Goal: Task Accomplishment & Management: Manage account settings

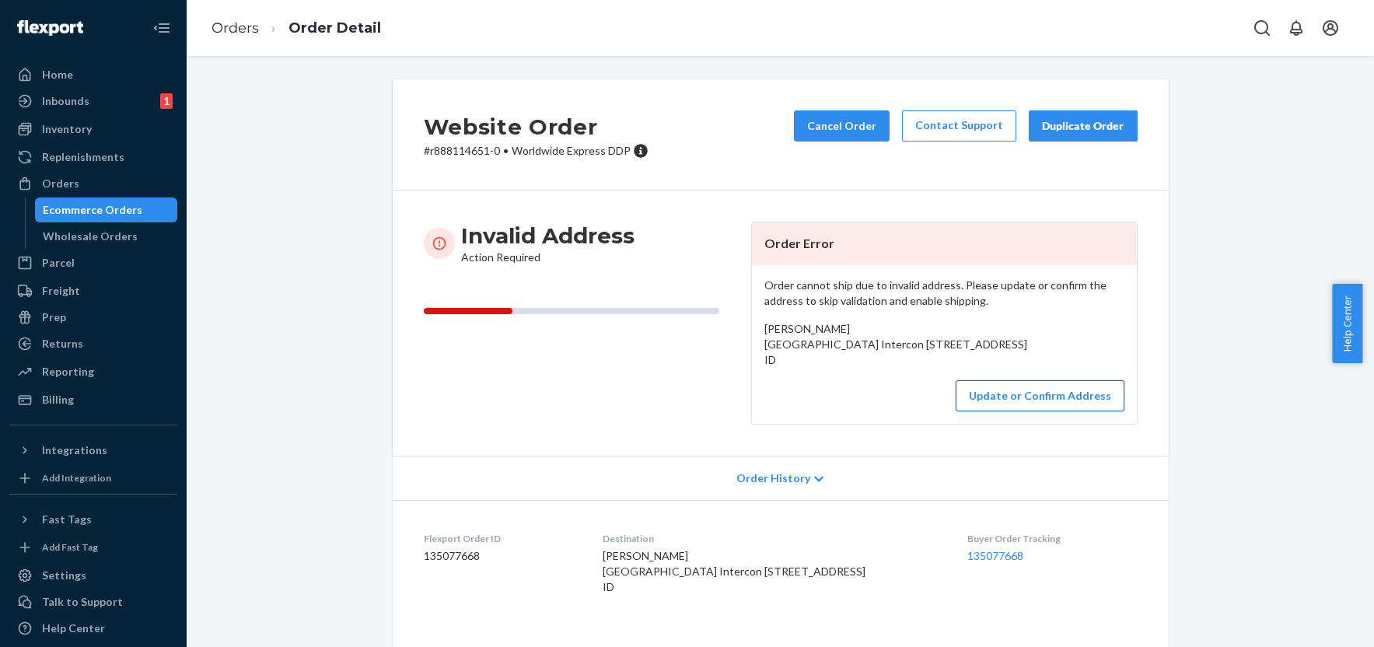
click at [1063, 411] on button "Update or Confirm Address" at bounding box center [1040, 395] width 169 height 31
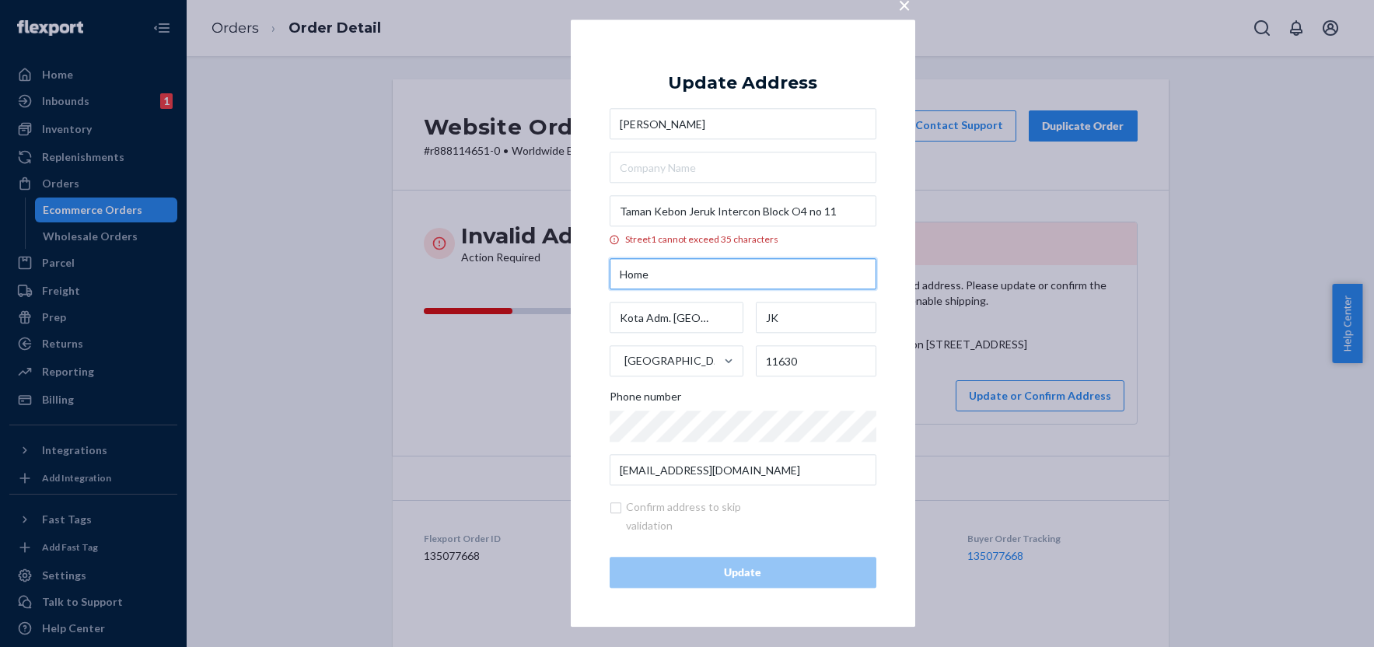
drag, startPoint x: 659, startPoint y: 280, endPoint x: 579, endPoint y: 269, distance: 80.8
click at [579, 269] on div "× Update Address [PERSON_NAME][GEOGRAPHIC_DATA] cannot exceed 35 characters Hom…" at bounding box center [743, 322] width 344 height 607
paste input "Block O4 no. 11"
type input "Block O4 no. 11"
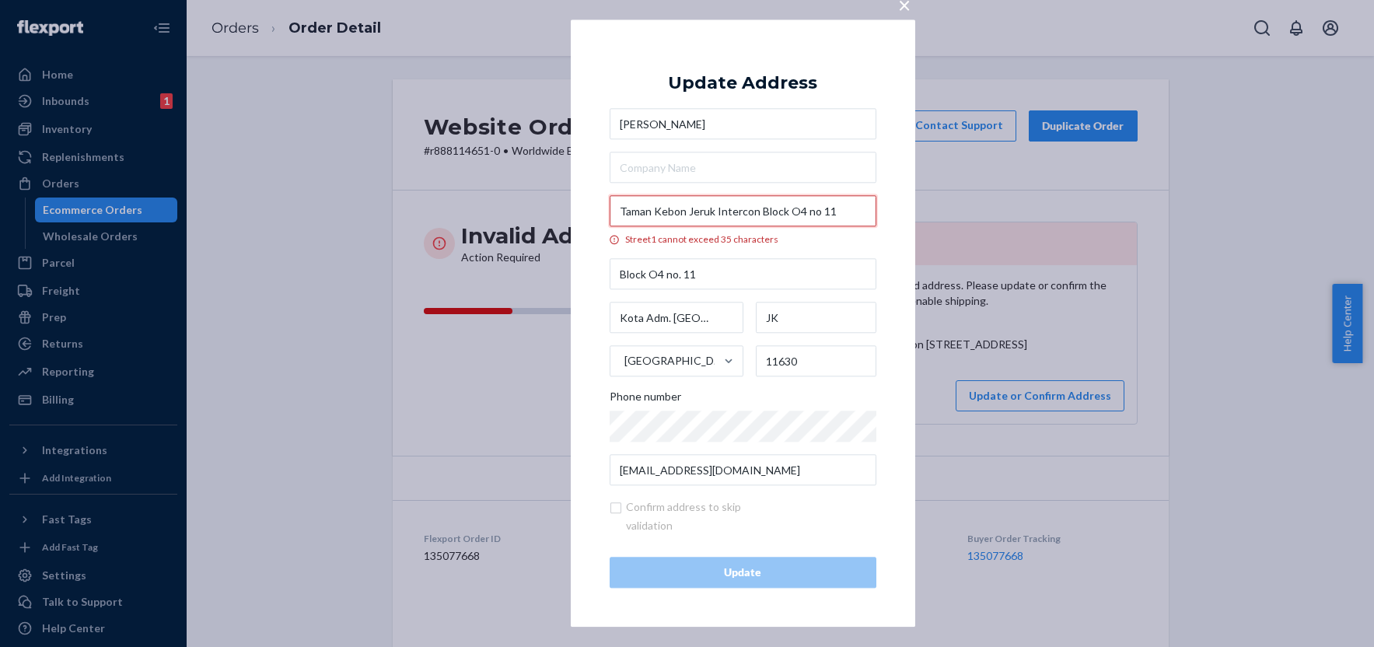
drag, startPoint x: 826, startPoint y: 212, endPoint x: 760, endPoint y: 210, distance: 66.1
click at [760, 210] on input "Taman Kebon Jeruk Intercon Block O4 no 11" at bounding box center [743, 211] width 267 height 31
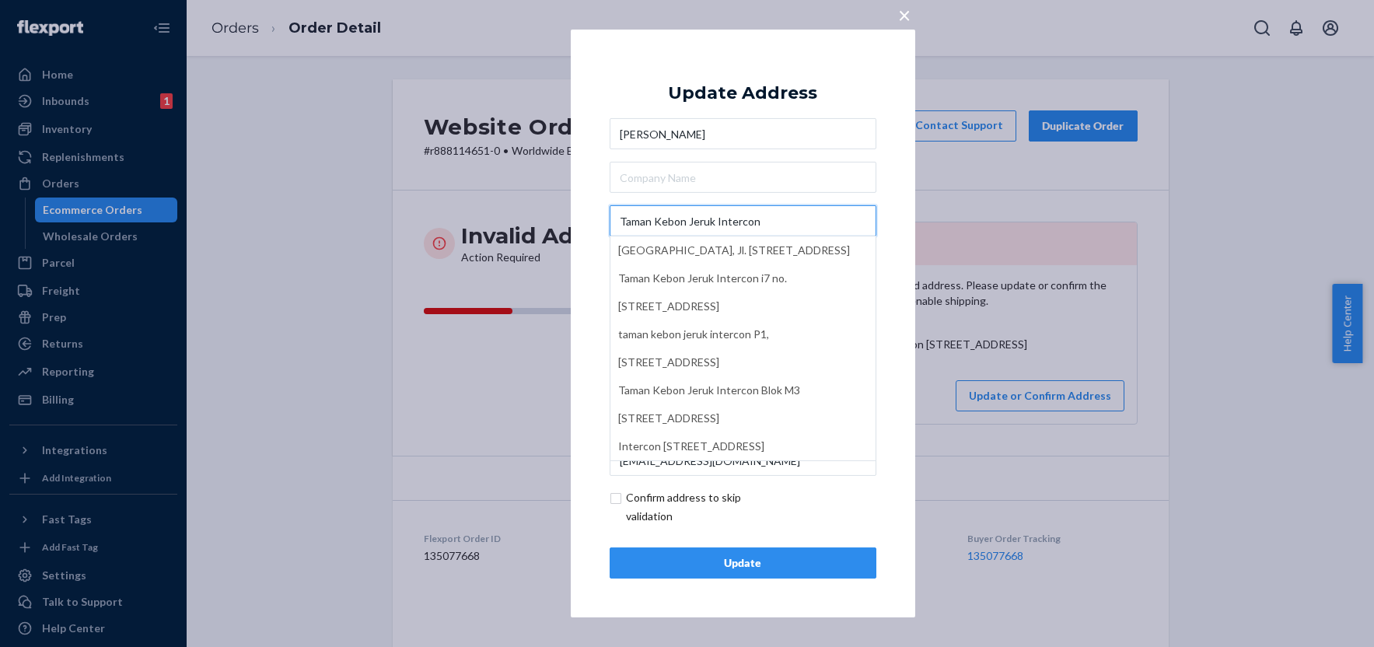
type input "Taman Kebon Jeruk Intercon"
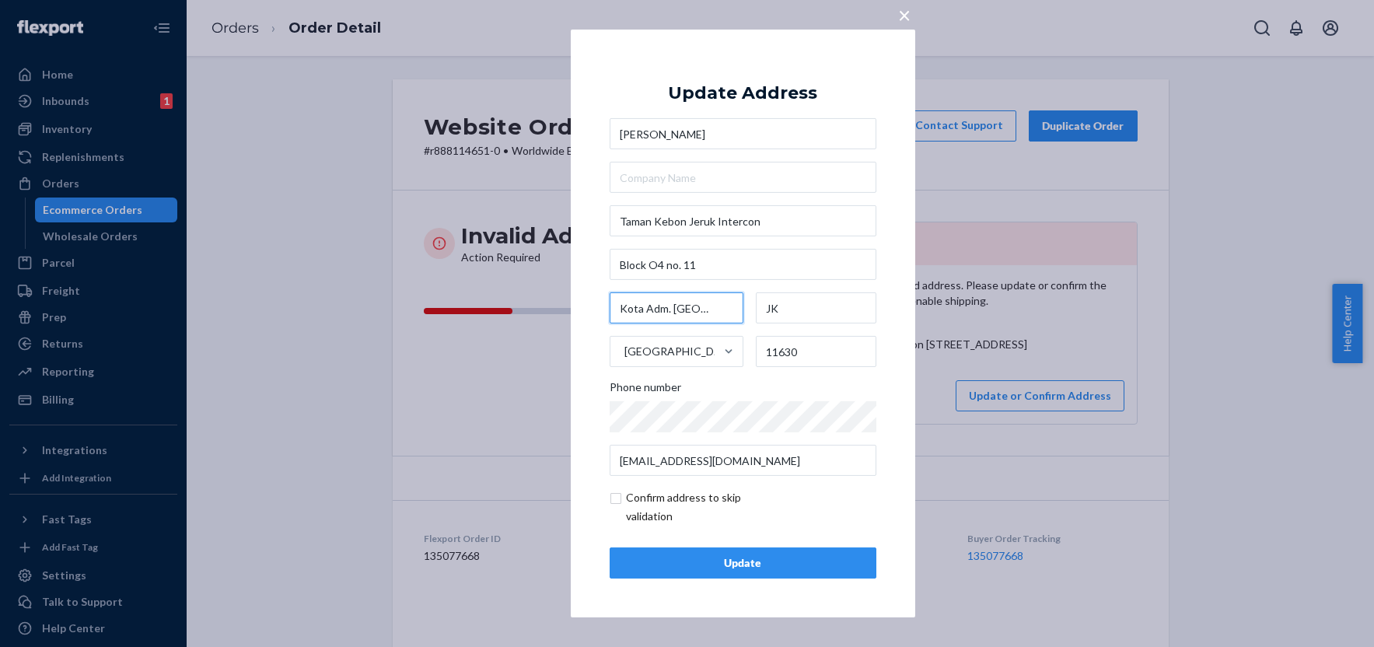
click at [662, 312] on input "Kota Adm. [GEOGRAPHIC_DATA]" at bounding box center [677, 307] width 135 height 31
paste input "11Jakarta"
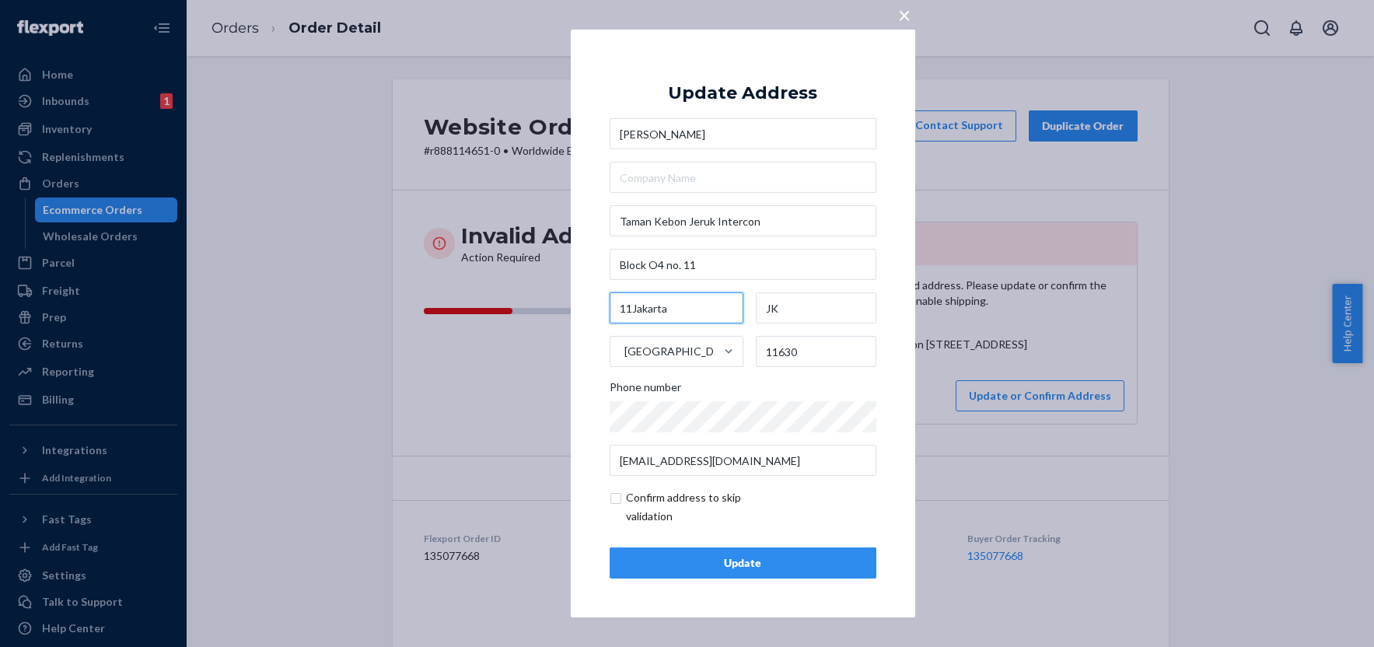
drag, startPoint x: 631, startPoint y: 307, endPoint x: 574, endPoint y: 306, distance: 57.5
click at [574, 306] on div "× Update Address [PERSON_NAME][GEOGRAPHIC_DATA] O4 no. 11 11Jakarta JK [GEOGRAP…" at bounding box center [743, 324] width 344 height 588
type input "[GEOGRAPHIC_DATA]"
click at [617, 505] on input "checkbox" at bounding box center [700, 506] width 180 height 37
checkbox input "true"
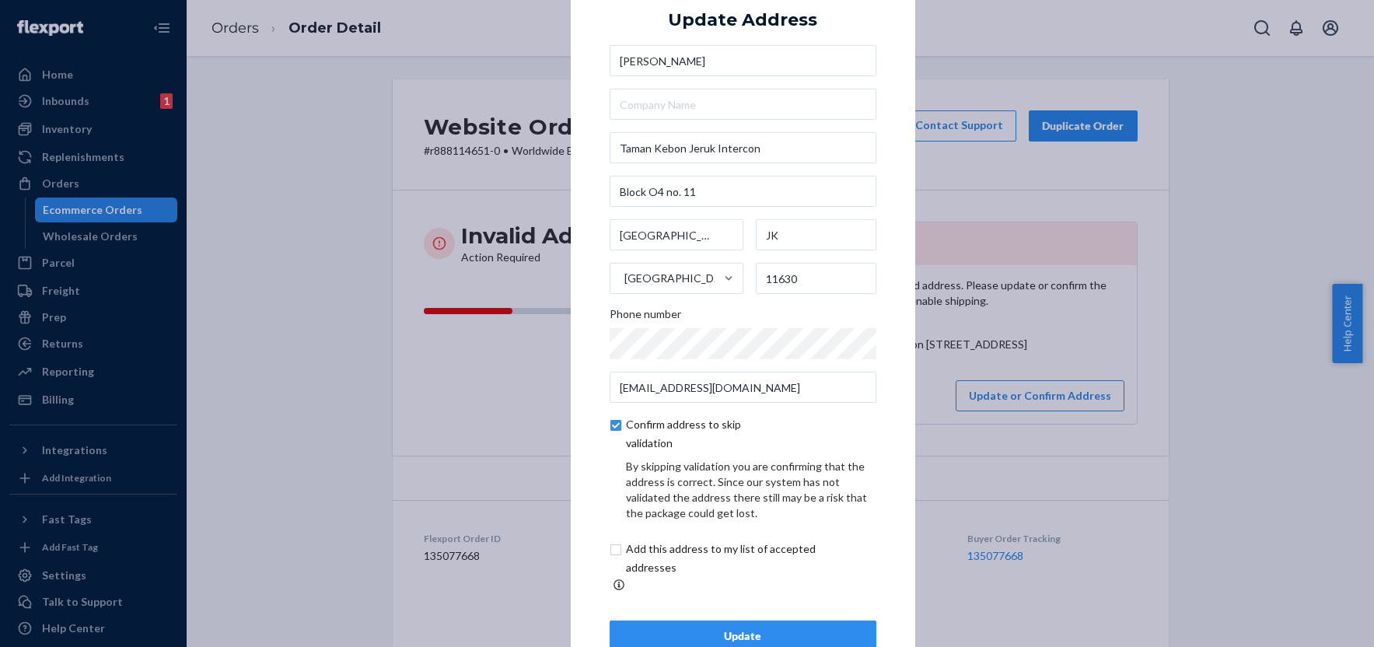
click at [751, 631] on div "Update" at bounding box center [743, 636] width 240 height 16
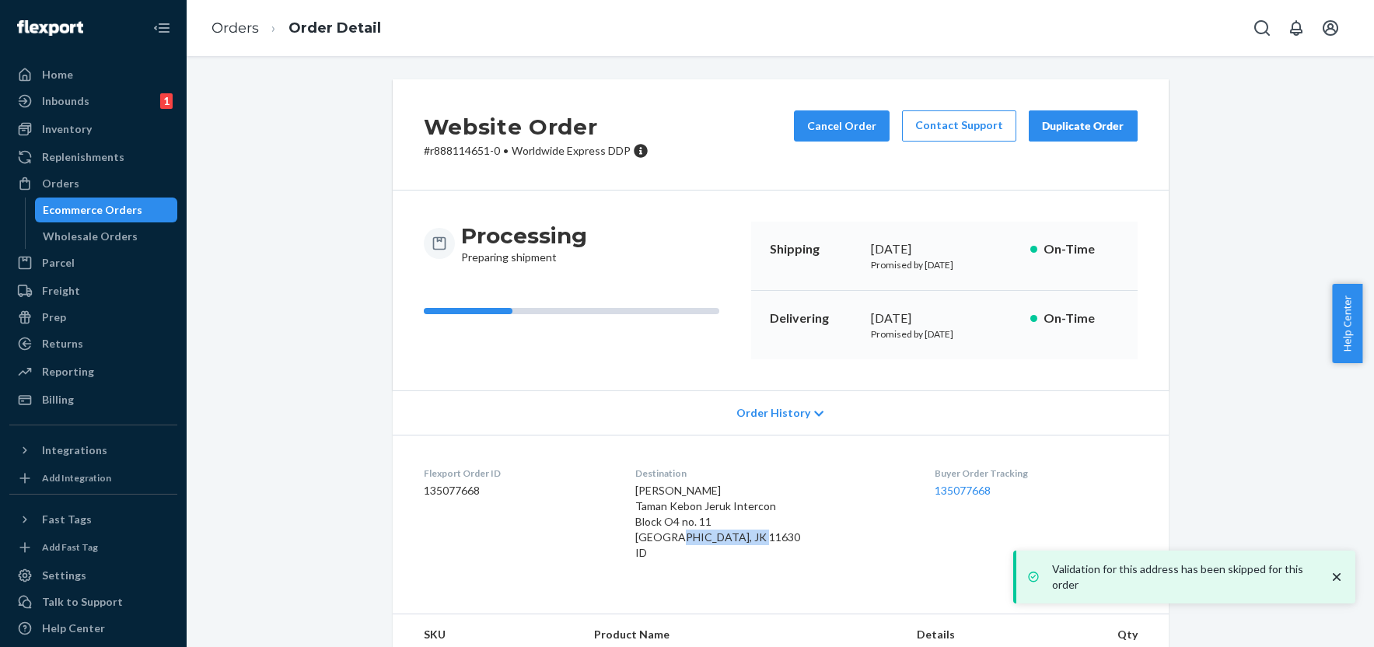
drag, startPoint x: 668, startPoint y: 553, endPoint x: 665, endPoint y: 536, distance: 17.4
click at [665, 536] on div "[PERSON_NAME] Taman Kebon Jeruk Intercon Block O4 no. 11 [GEOGRAPHIC_DATA], JK …" at bounding box center [772, 522] width 274 height 78
click at [733, 525] on div "[PERSON_NAME] Taman Kebon Jeruk Intercon Block O4 no. 11 [GEOGRAPHIC_DATA], JK …" at bounding box center [772, 522] width 274 height 78
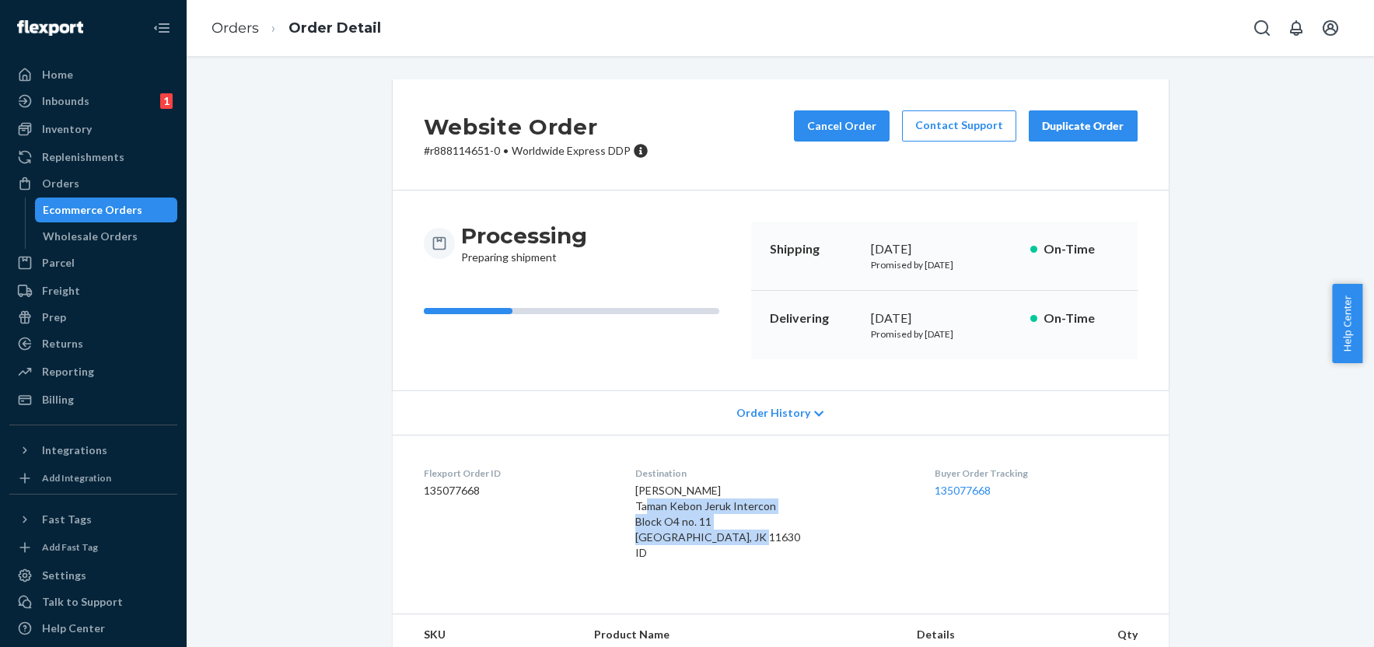
drag, startPoint x: 666, startPoint y: 551, endPoint x: 633, endPoint y: 510, distance: 52.5
click at [633, 510] on dl "Flexport Order ID 135077668 Destination [PERSON_NAME] [GEOGRAPHIC_DATA] Interco…" at bounding box center [781, 516] width 776 height 163
copy span "Taman Kebon Jeruk Intercon Block O4 no. 11 [GEOGRAPHIC_DATA], JK 11630 ID"
